Goal: Task Accomplishment & Management: Complete application form

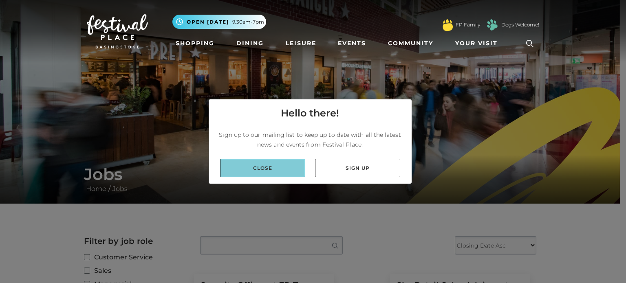
click at [283, 161] on link "Close" at bounding box center [262, 168] width 85 height 18
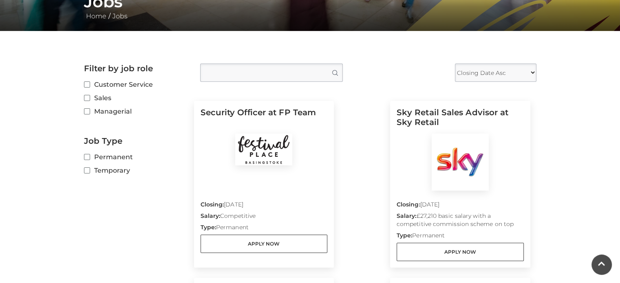
scroll to position [172, 0]
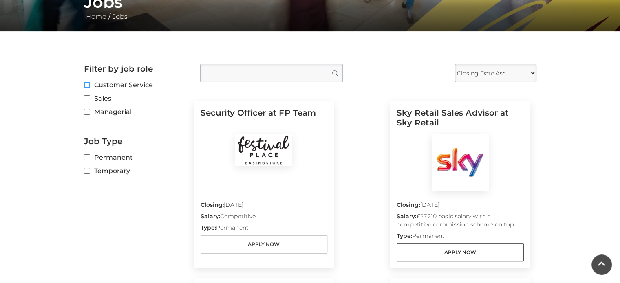
click at [85, 84] on input "Customer Service" at bounding box center [86, 85] width 5 height 5
checkbox input "true"
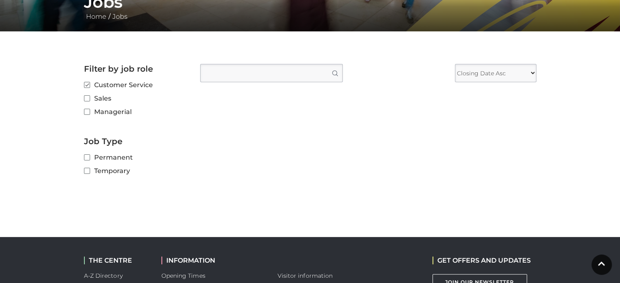
click at [89, 99] on label "Sales" at bounding box center [136, 98] width 104 height 10
click at [89, 99] on input "Sales" at bounding box center [86, 98] width 5 height 5
checkbox input "true"
checkbox input "false"
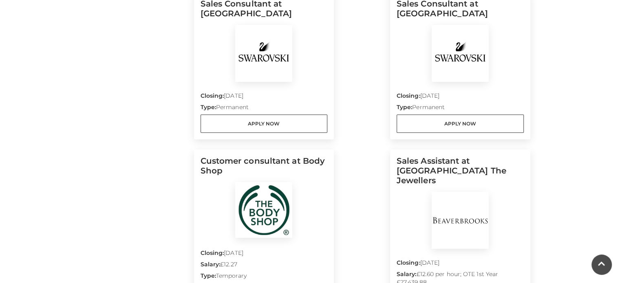
scroll to position [638, 0]
click at [288, 163] on h5 "Customer consultant at Body Shop" at bounding box center [264, 169] width 127 height 26
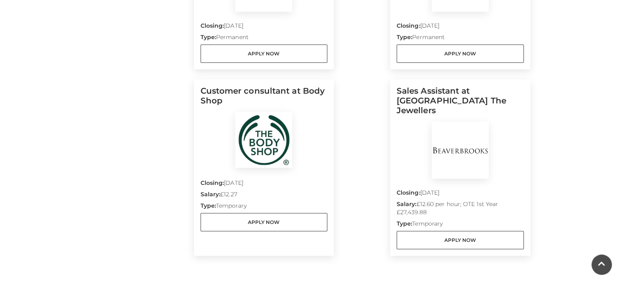
scroll to position [708, 0]
click at [286, 97] on h5 "Customer consultant at Body Shop" at bounding box center [264, 99] width 127 height 26
click at [232, 93] on h5 "Customer consultant at Body Shop" at bounding box center [264, 99] width 127 height 26
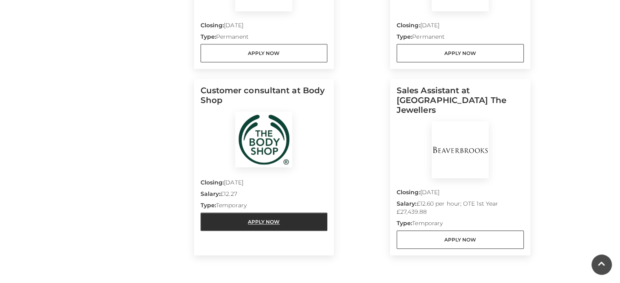
click at [290, 227] on link "Apply Now" at bounding box center [264, 222] width 127 height 18
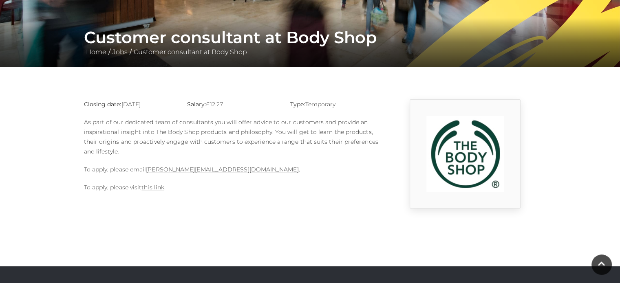
scroll to position [137, 0]
